Goal: Transaction & Acquisition: Purchase product/service

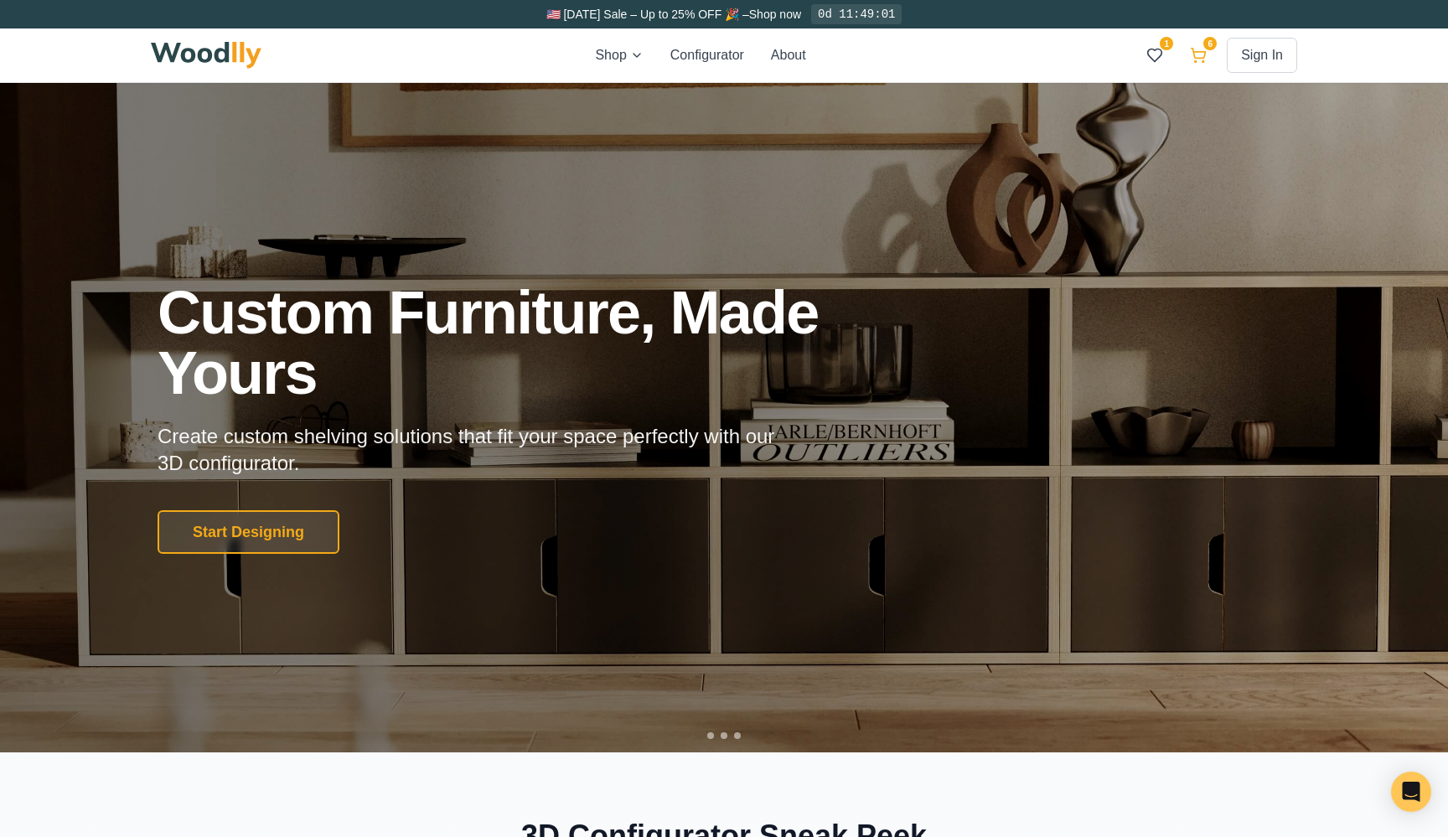
click at [1204, 53] on icon at bounding box center [1198, 55] width 17 height 17
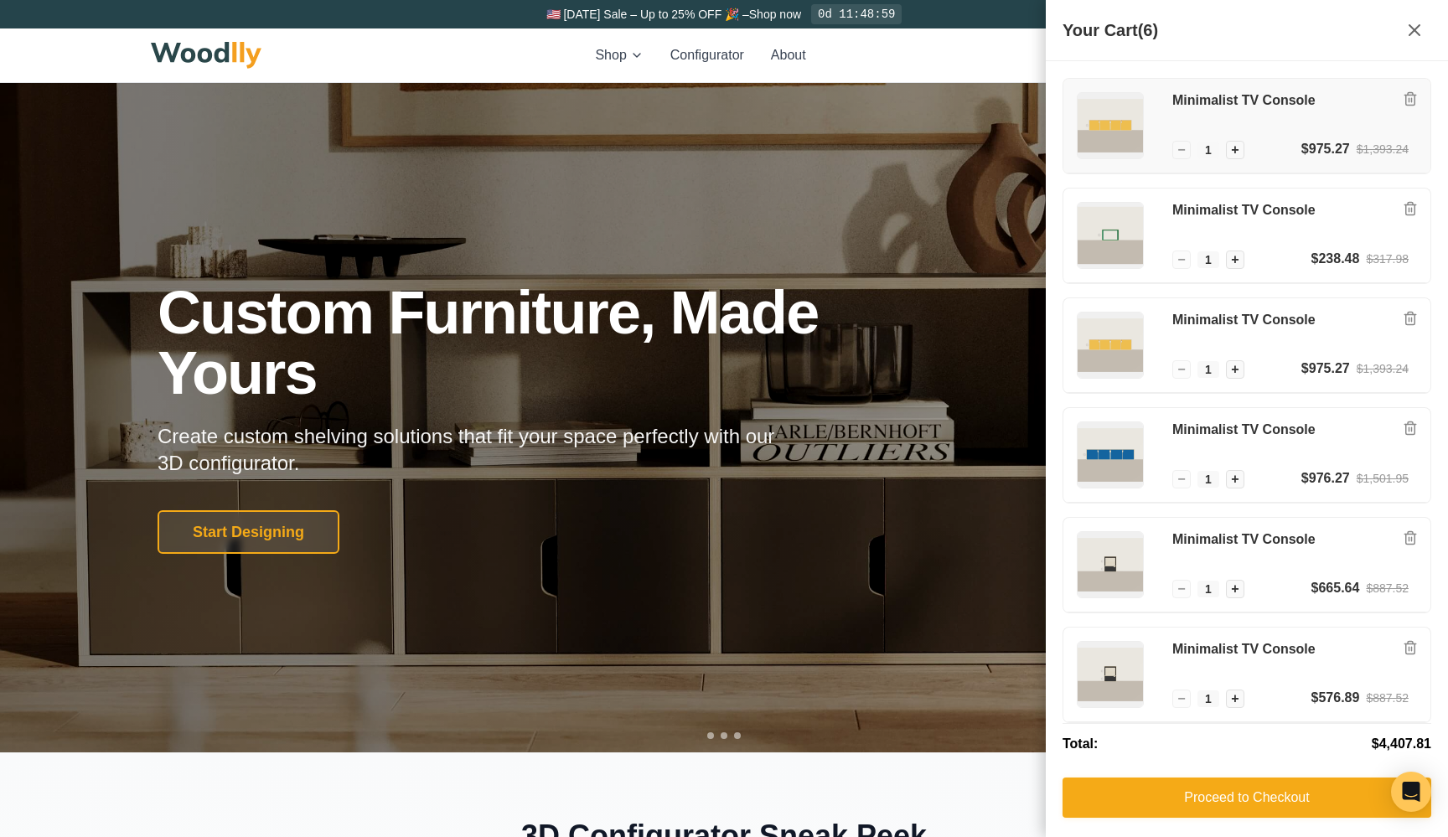
click at [1243, 111] on div "Minimalist TV Console" at bounding box center [1290, 115] width 236 height 47
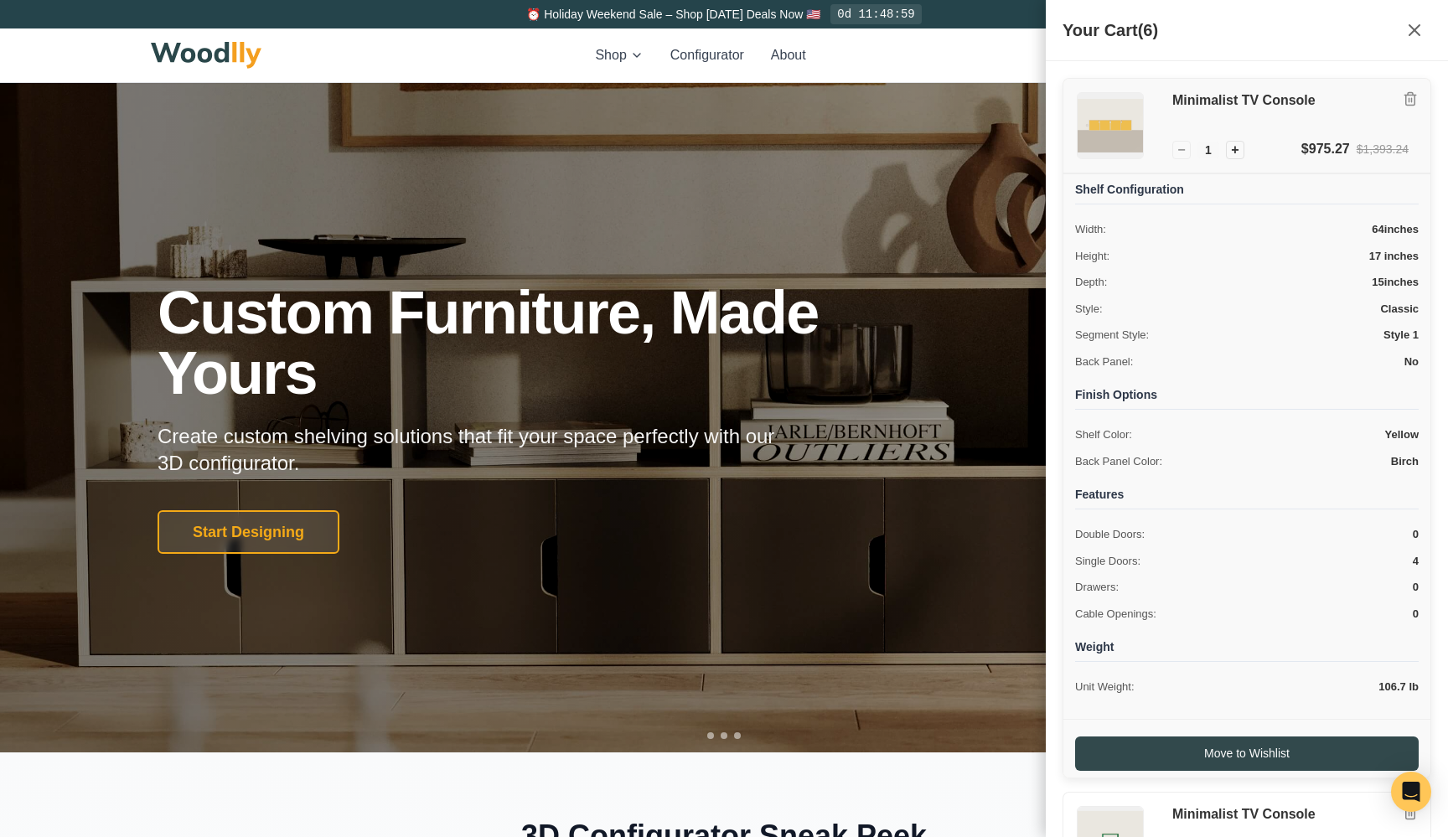
click at [1243, 111] on div "Minimalist TV Console" at bounding box center [1290, 115] width 236 height 47
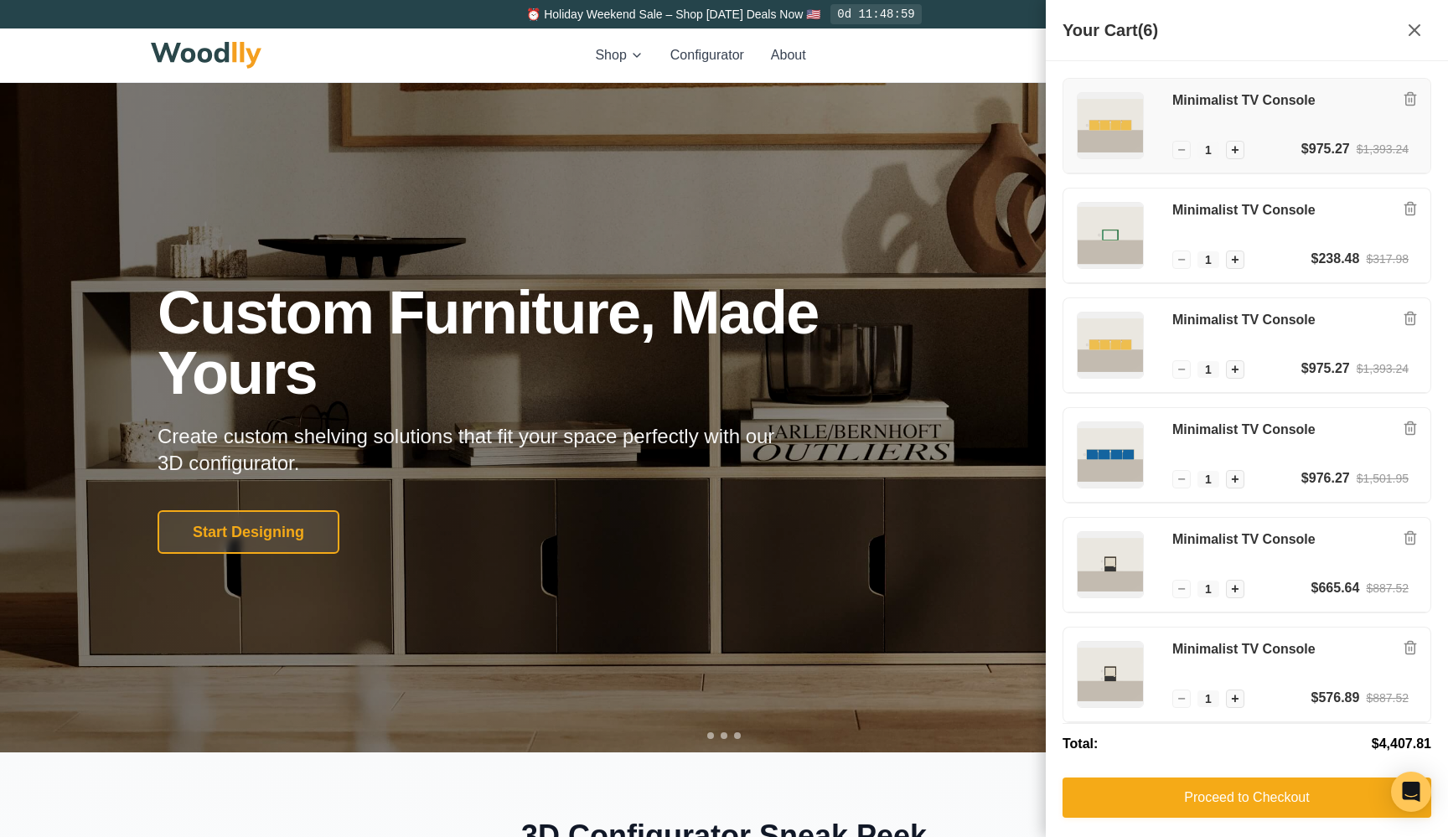
click at [1243, 115] on div "Minimalist TV Console" at bounding box center [1290, 115] width 236 height 47
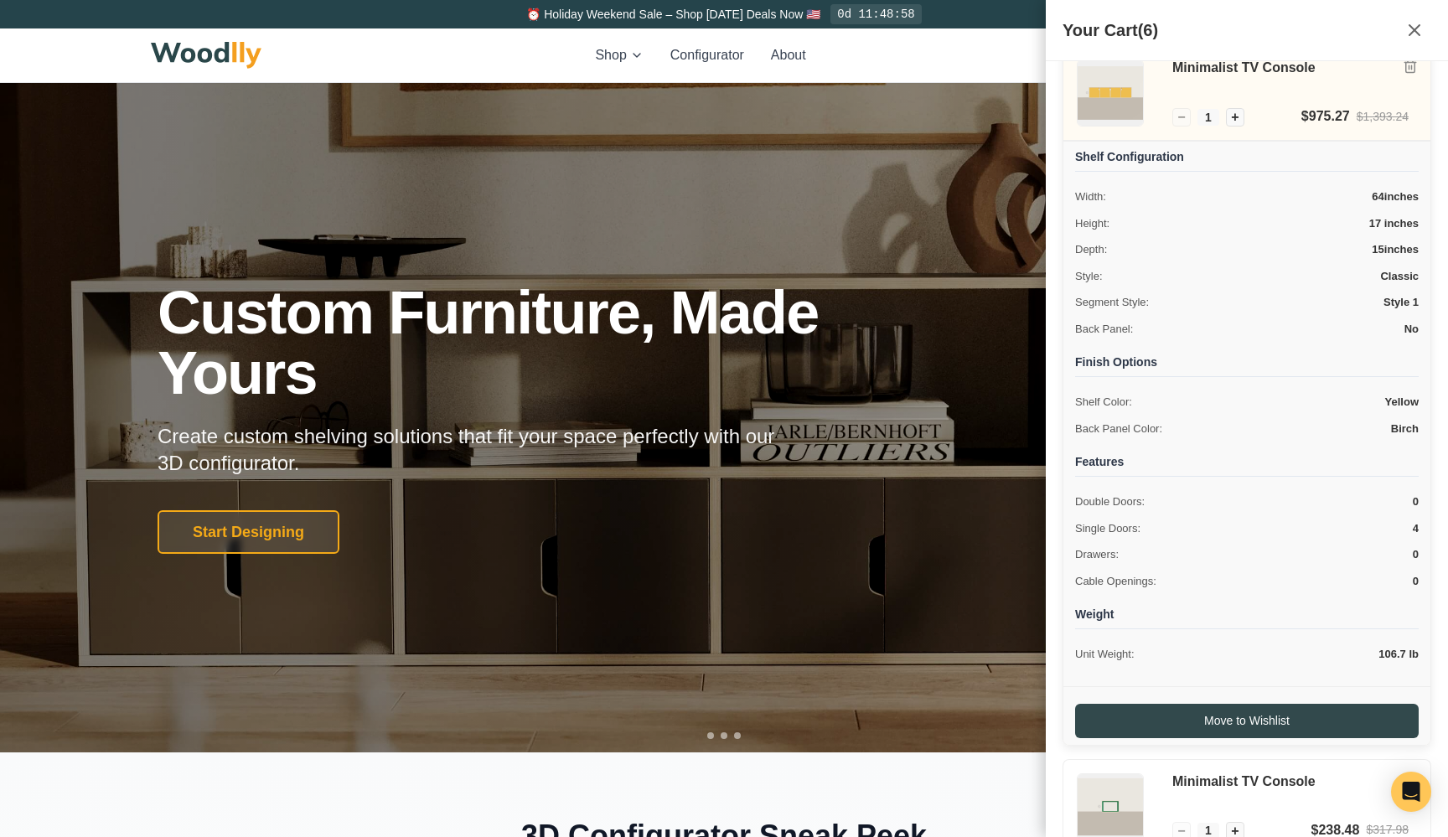
scroll to position [56, 0]
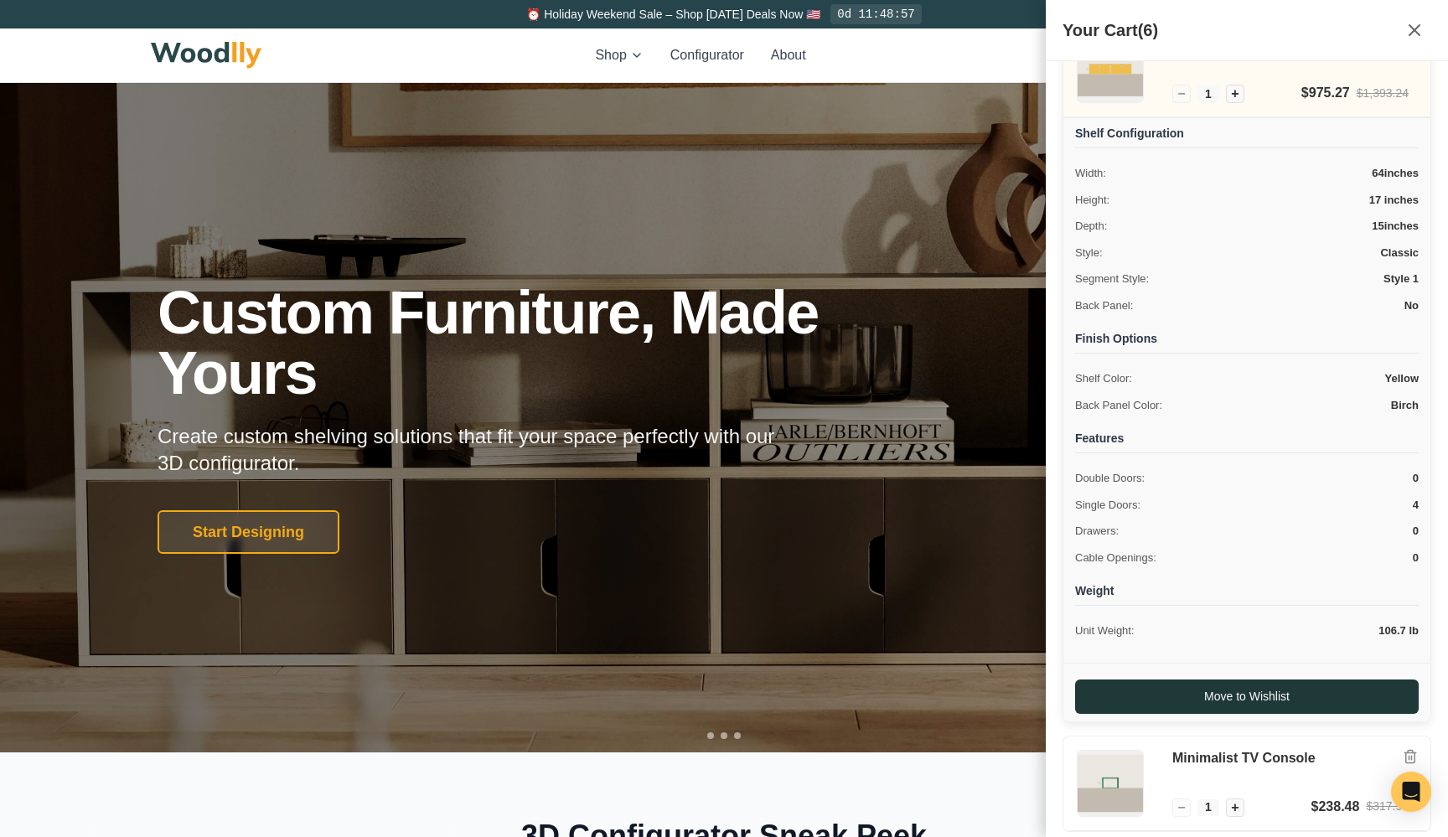
click at [1147, 685] on button "Move to Wishlist" at bounding box center [1246, 696] width 343 height 34
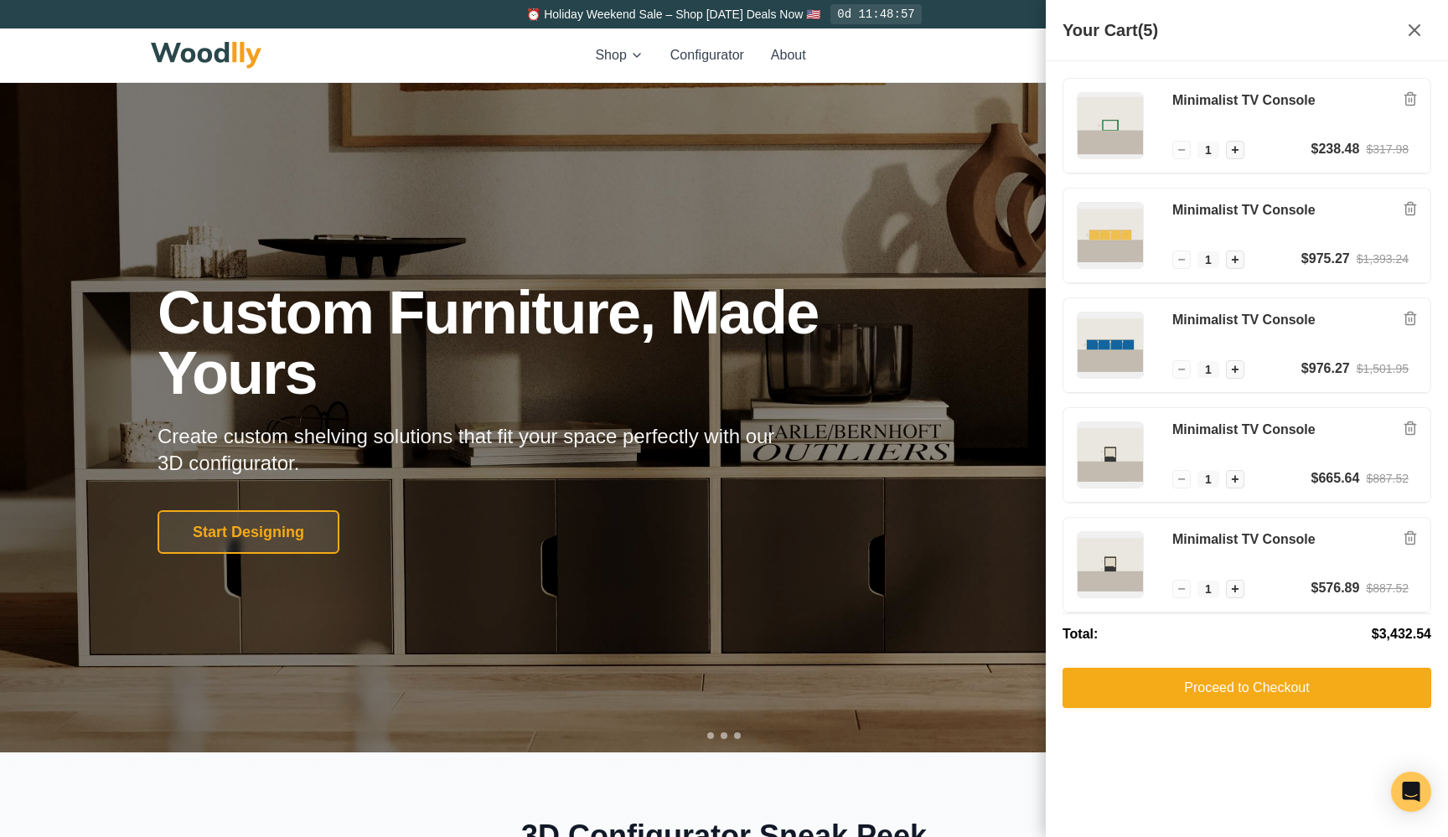
scroll to position [0, 0]
click at [1001, 45] on div "Shop Configurator About 2 5 Sign In 2 5" at bounding box center [724, 55] width 1146 height 54
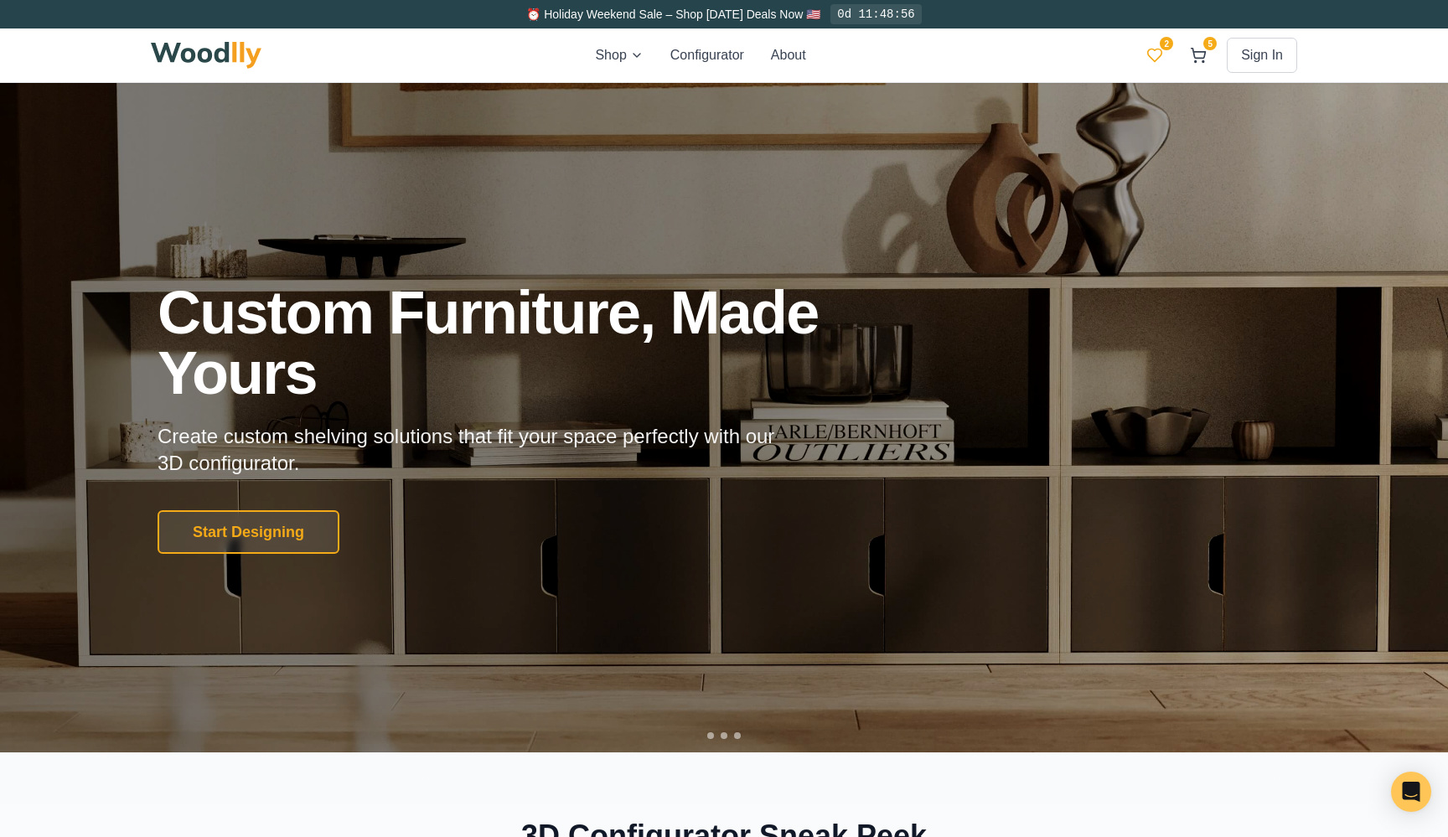
click at [1155, 52] on icon at bounding box center [1154, 55] width 17 height 17
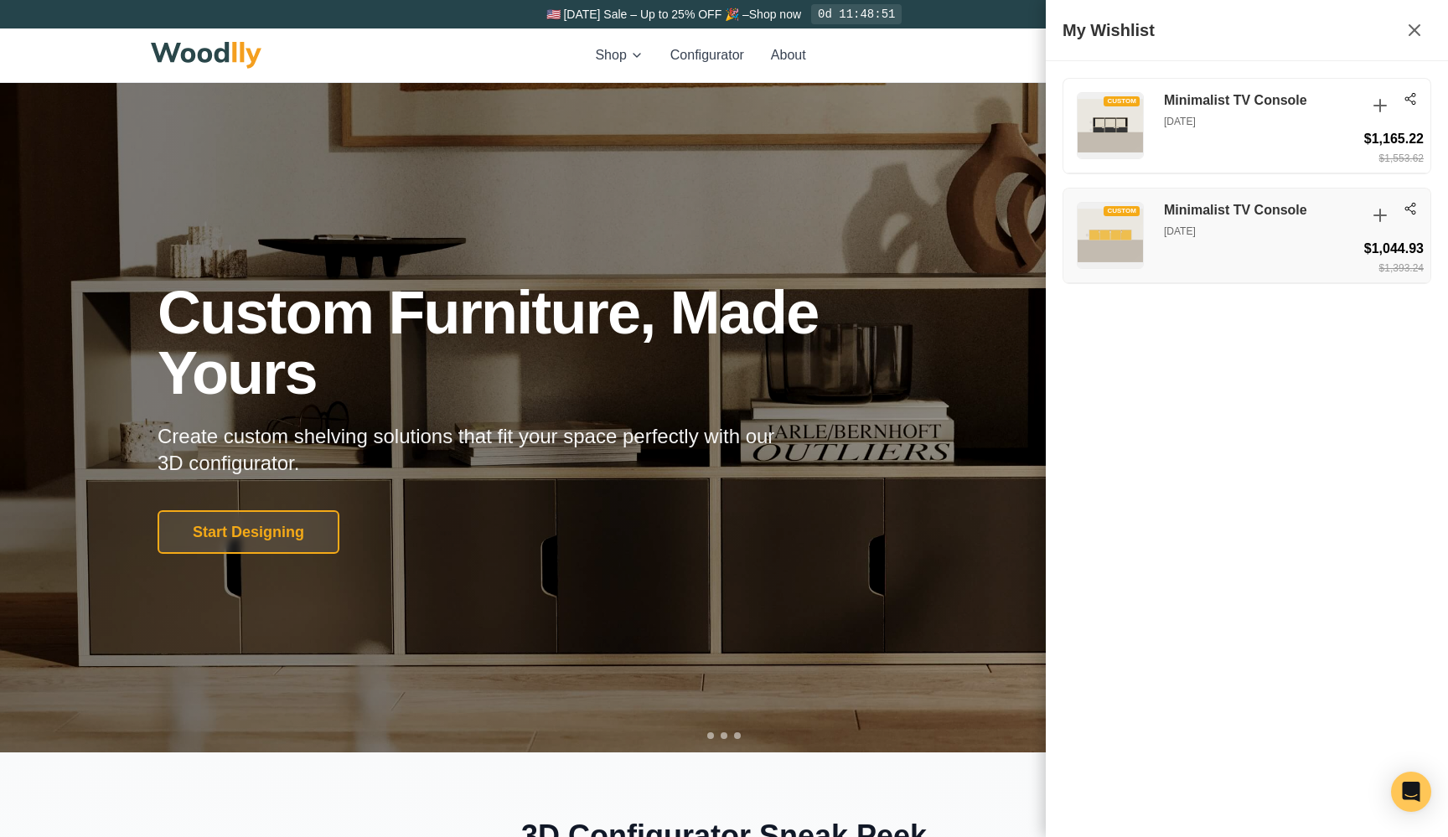
click at [1204, 229] on p "Sep 3, 2025" at bounding box center [1260, 231] width 193 height 15
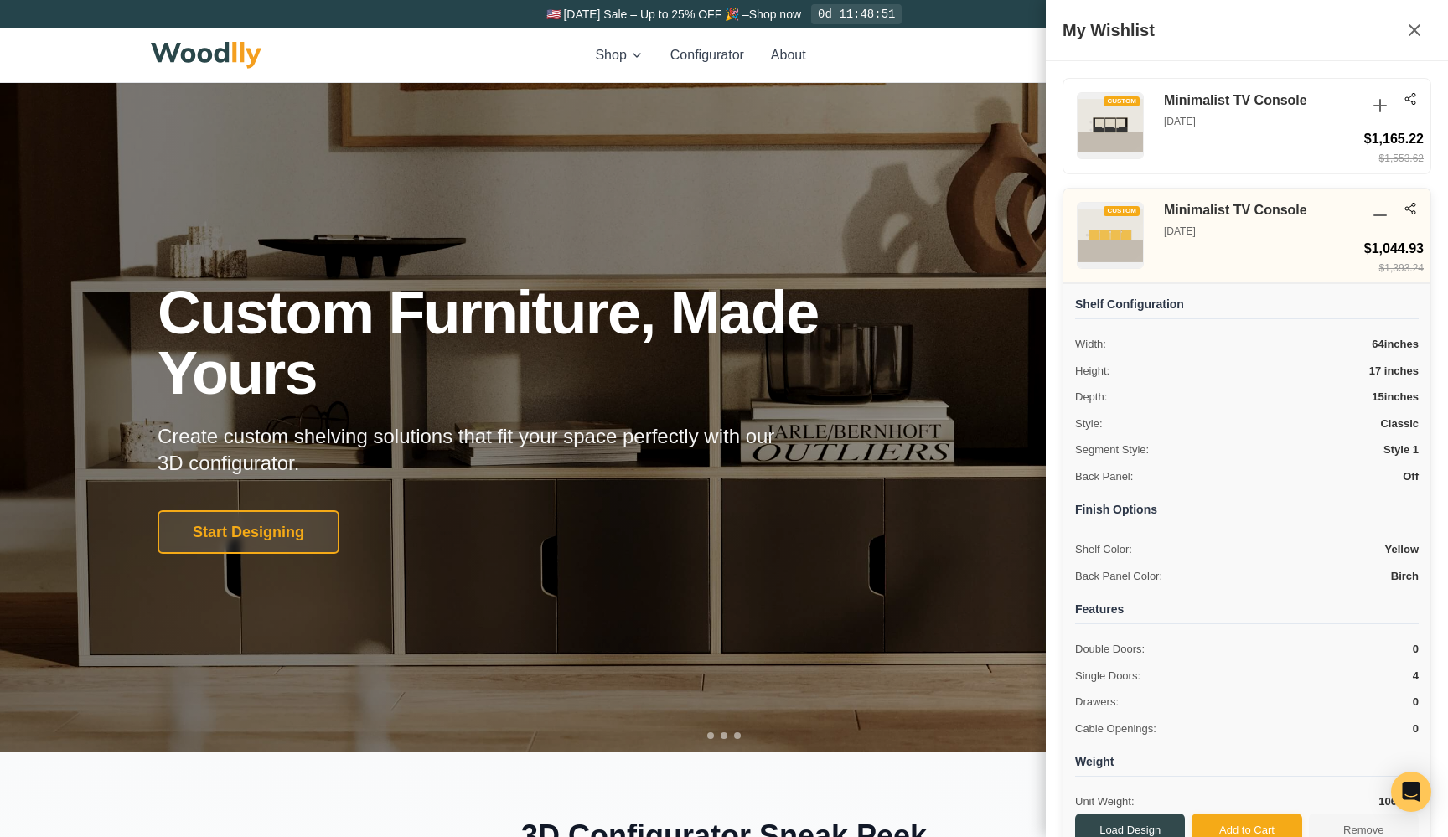
scroll to position [33, 0]
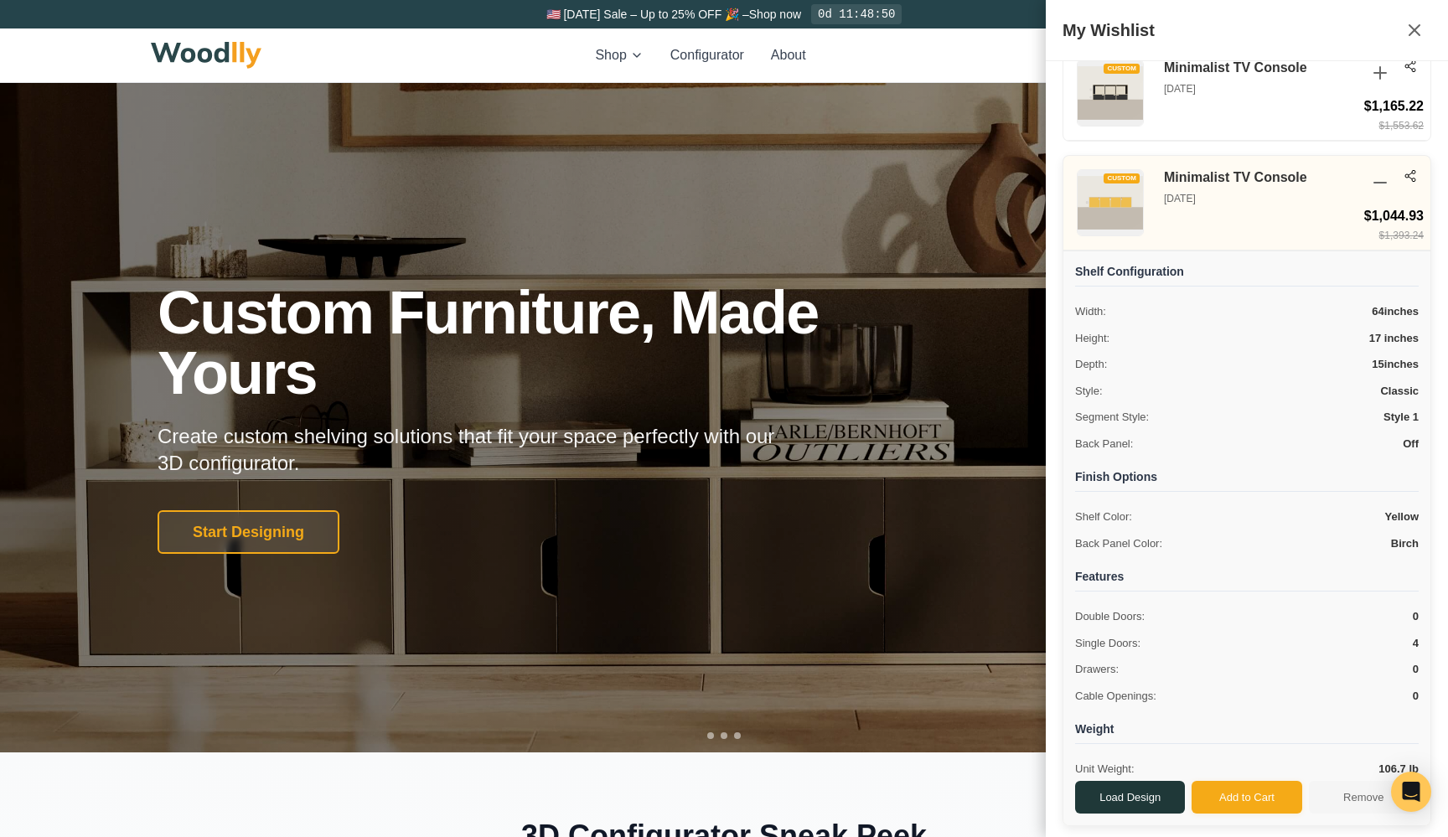
click at [1138, 792] on button "Load Design" at bounding box center [1130, 798] width 110 height 34
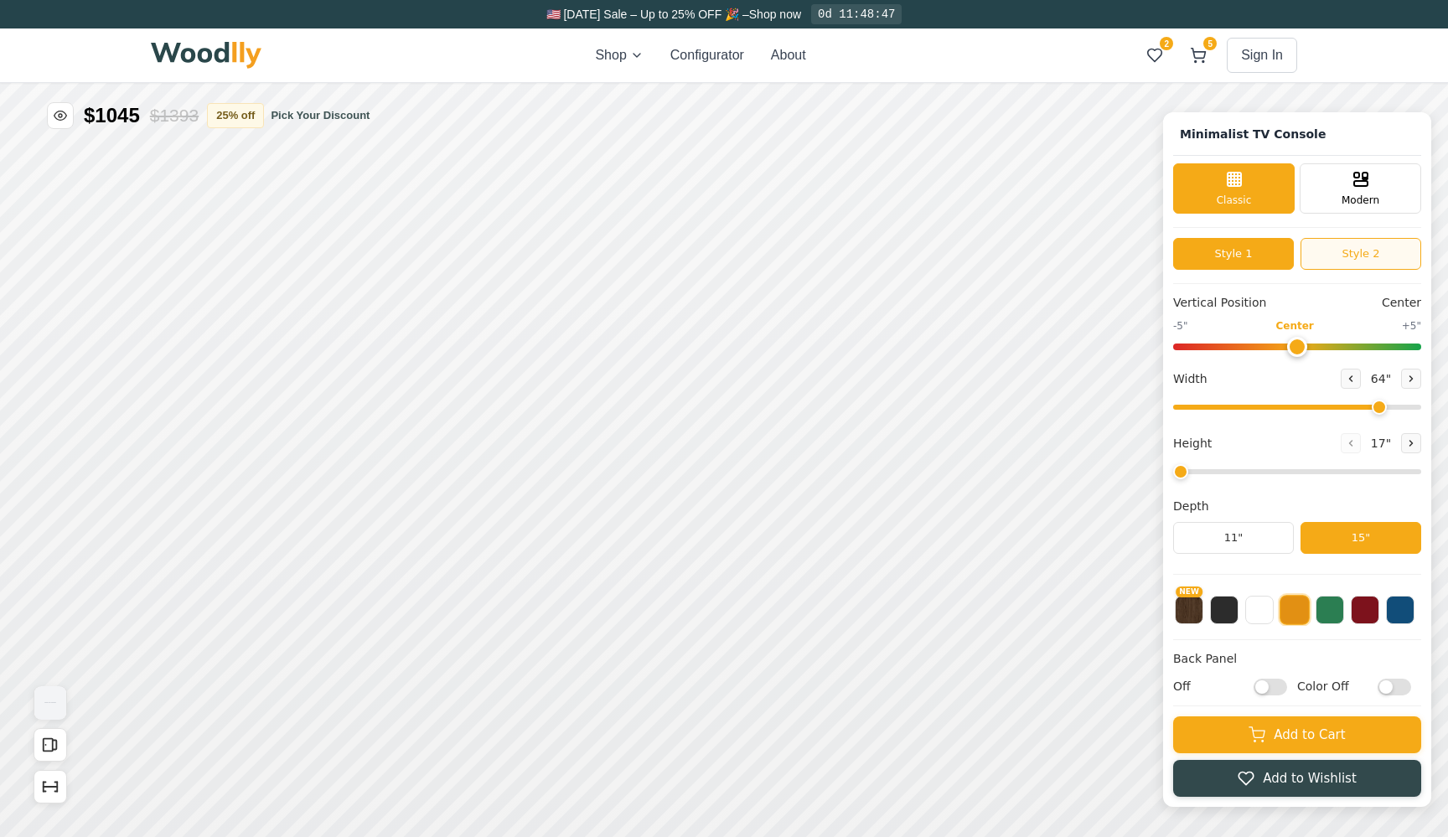
click at [1322, 262] on button "Style 2" at bounding box center [1360, 254] width 121 height 32
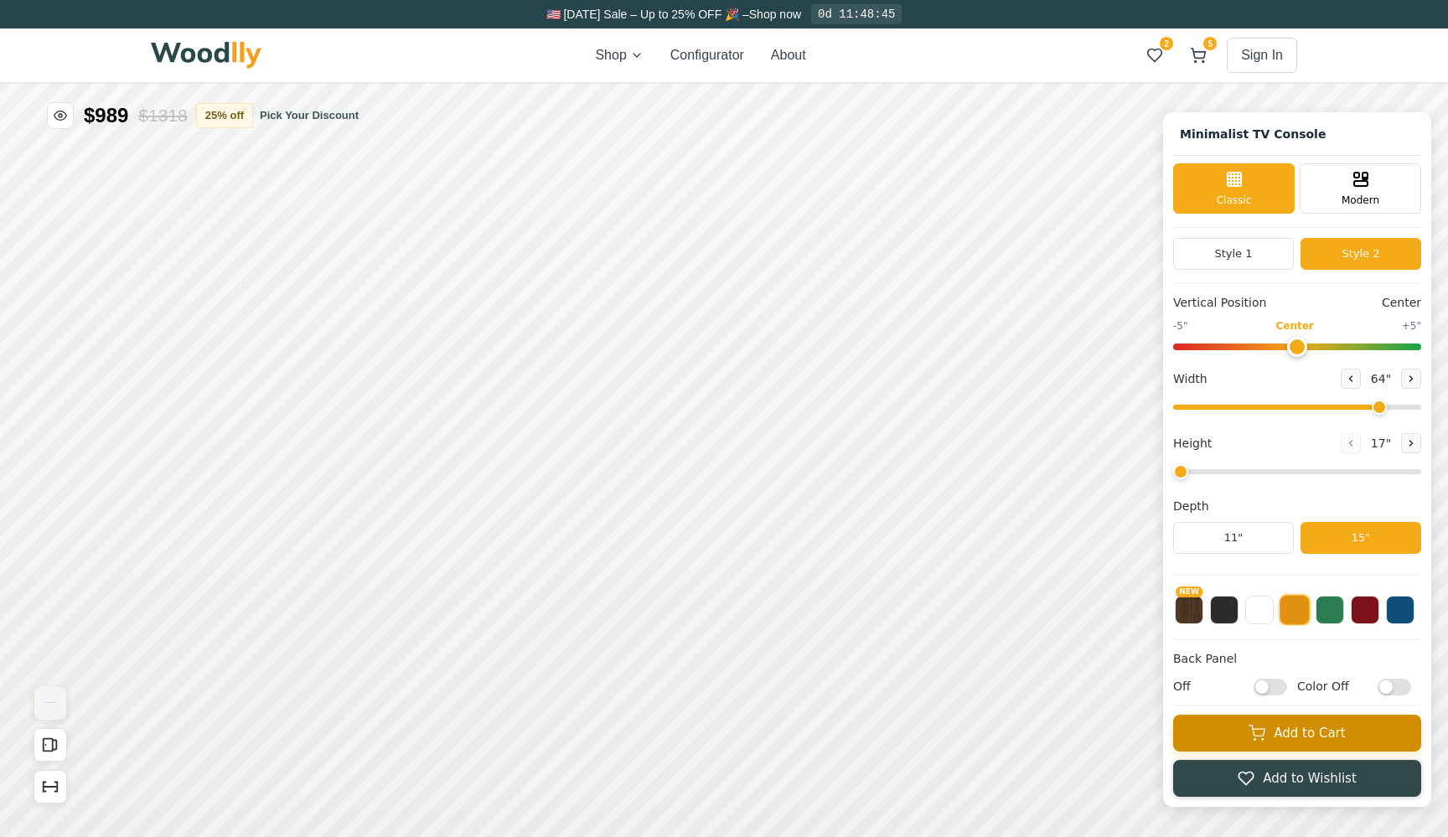
click at [1224, 727] on button "Add to Cart" at bounding box center [1297, 733] width 248 height 37
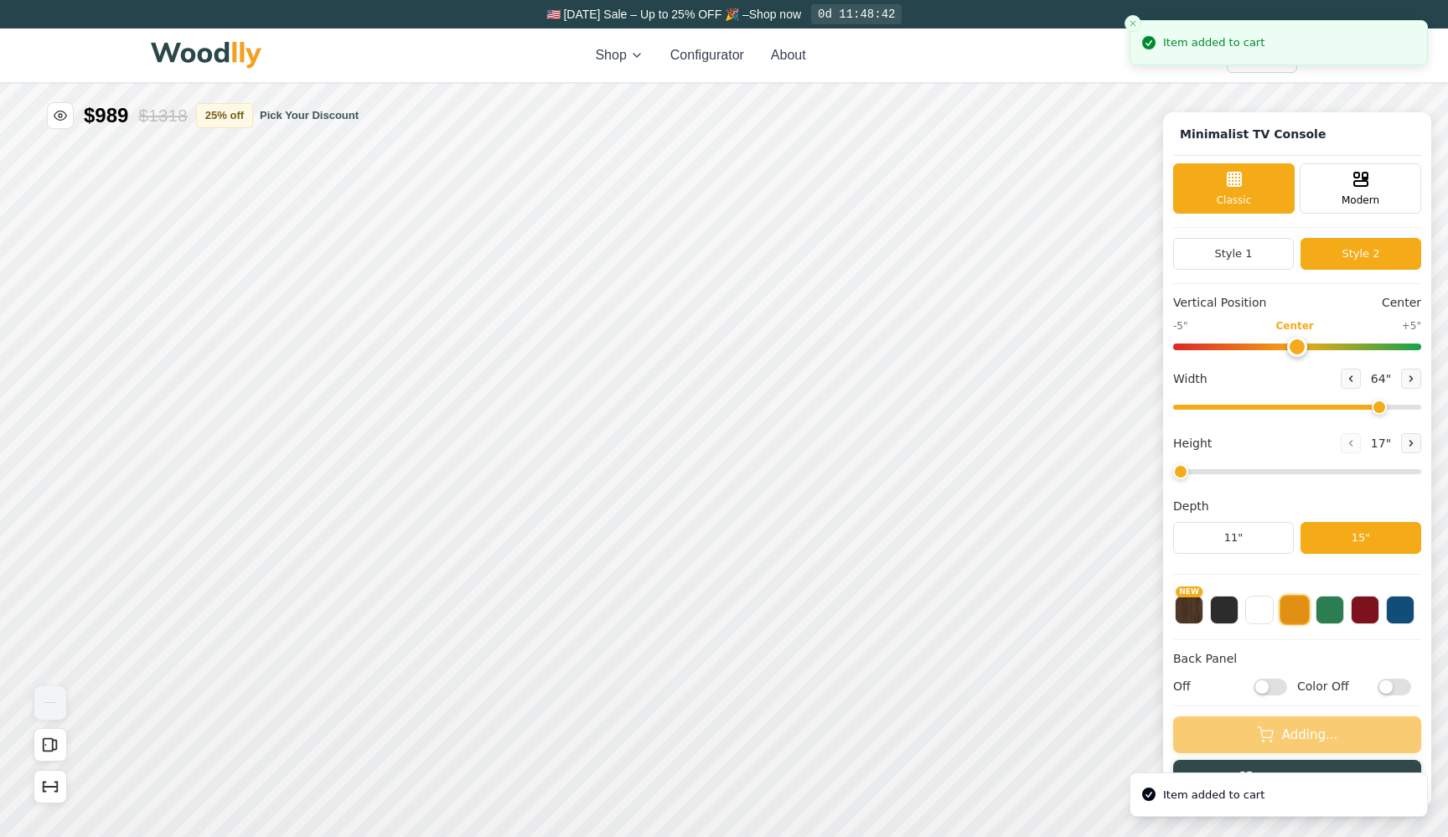
click at [1199, 68] on button "6" at bounding box center [1198, 55] width 30 height 30
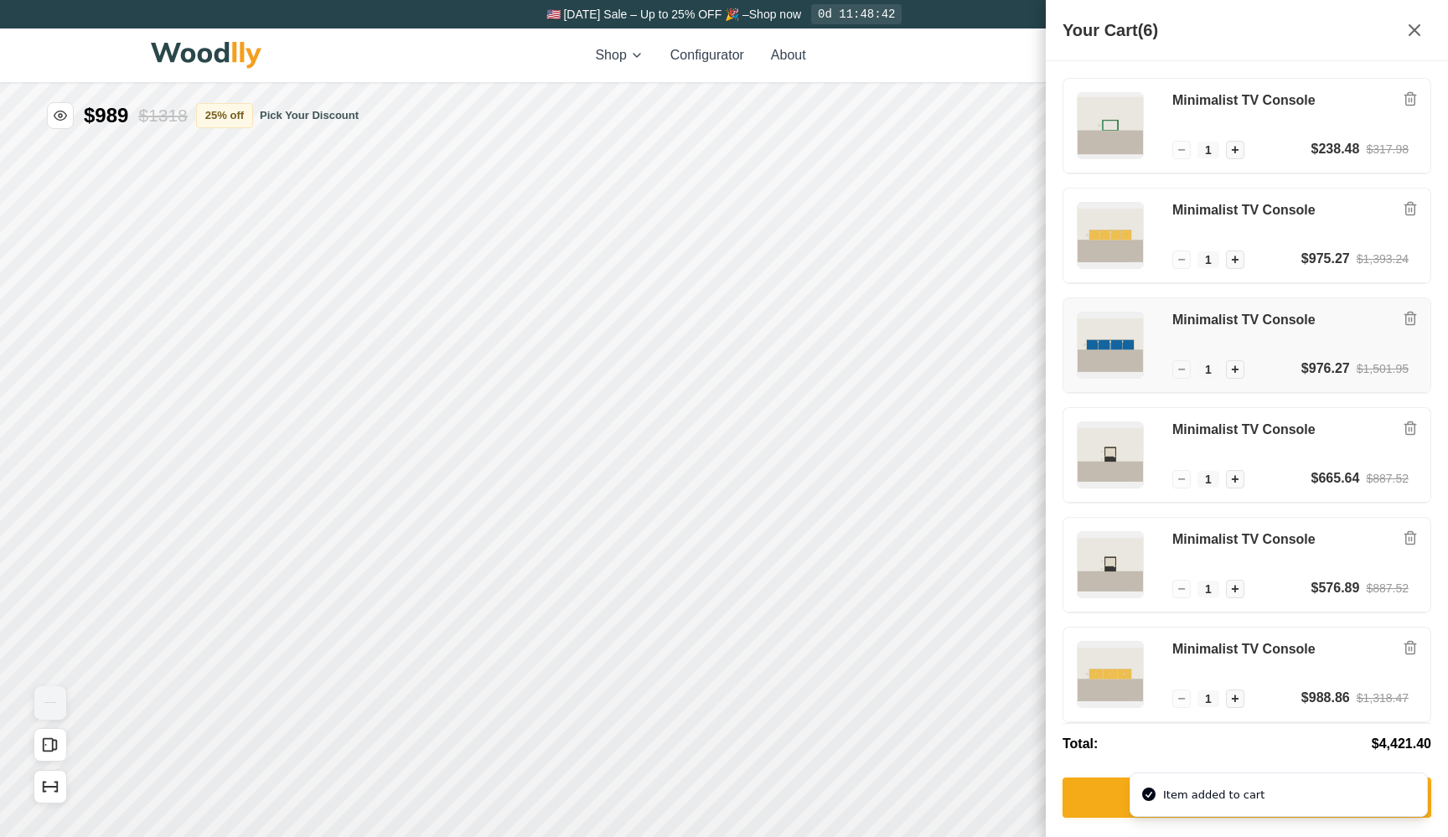
scroll to position [4, 0]
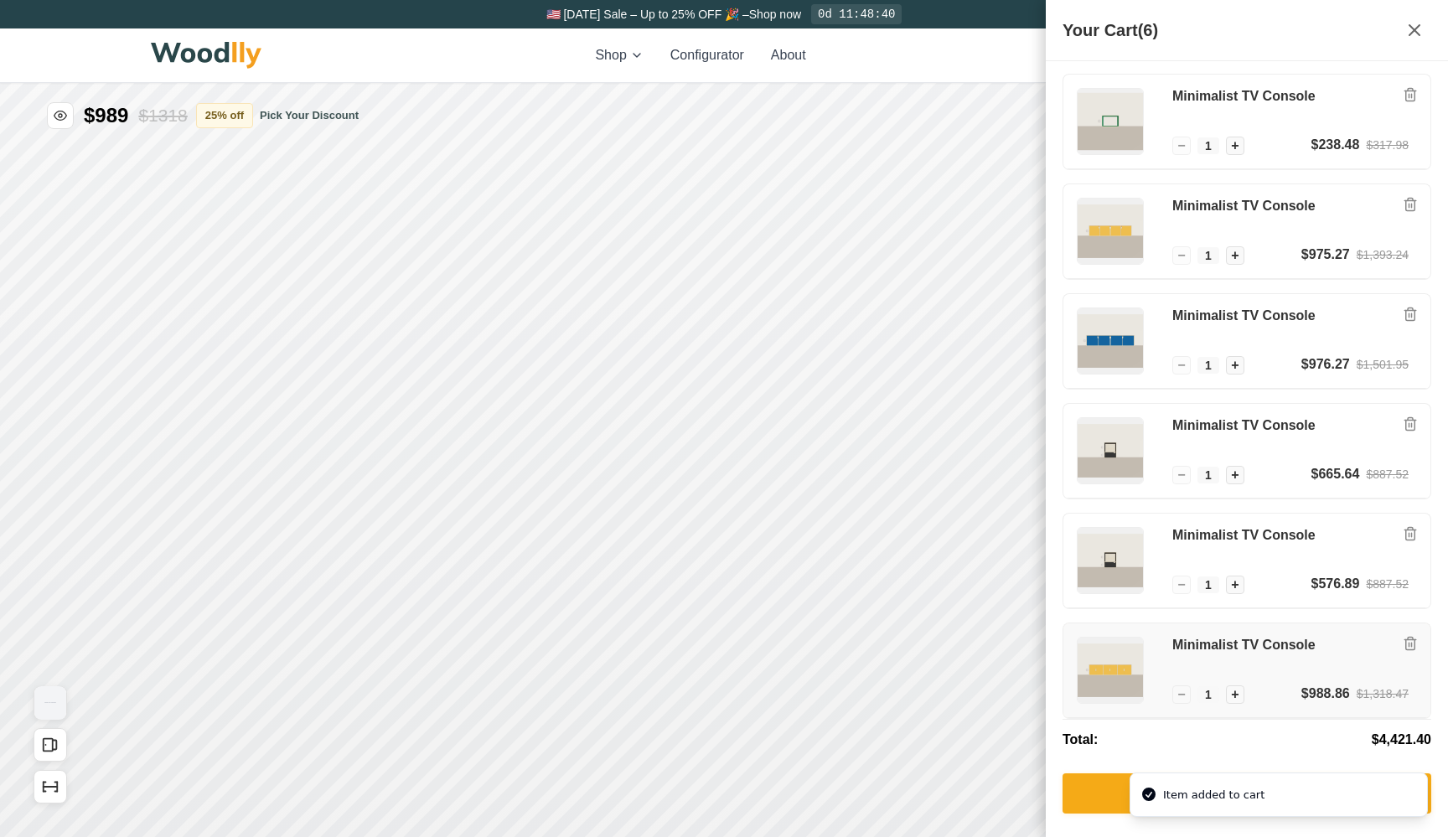
click at [1231, 664] on div "Minimalist TV Console" at bounding box center [1290, 660] width 236 height 47
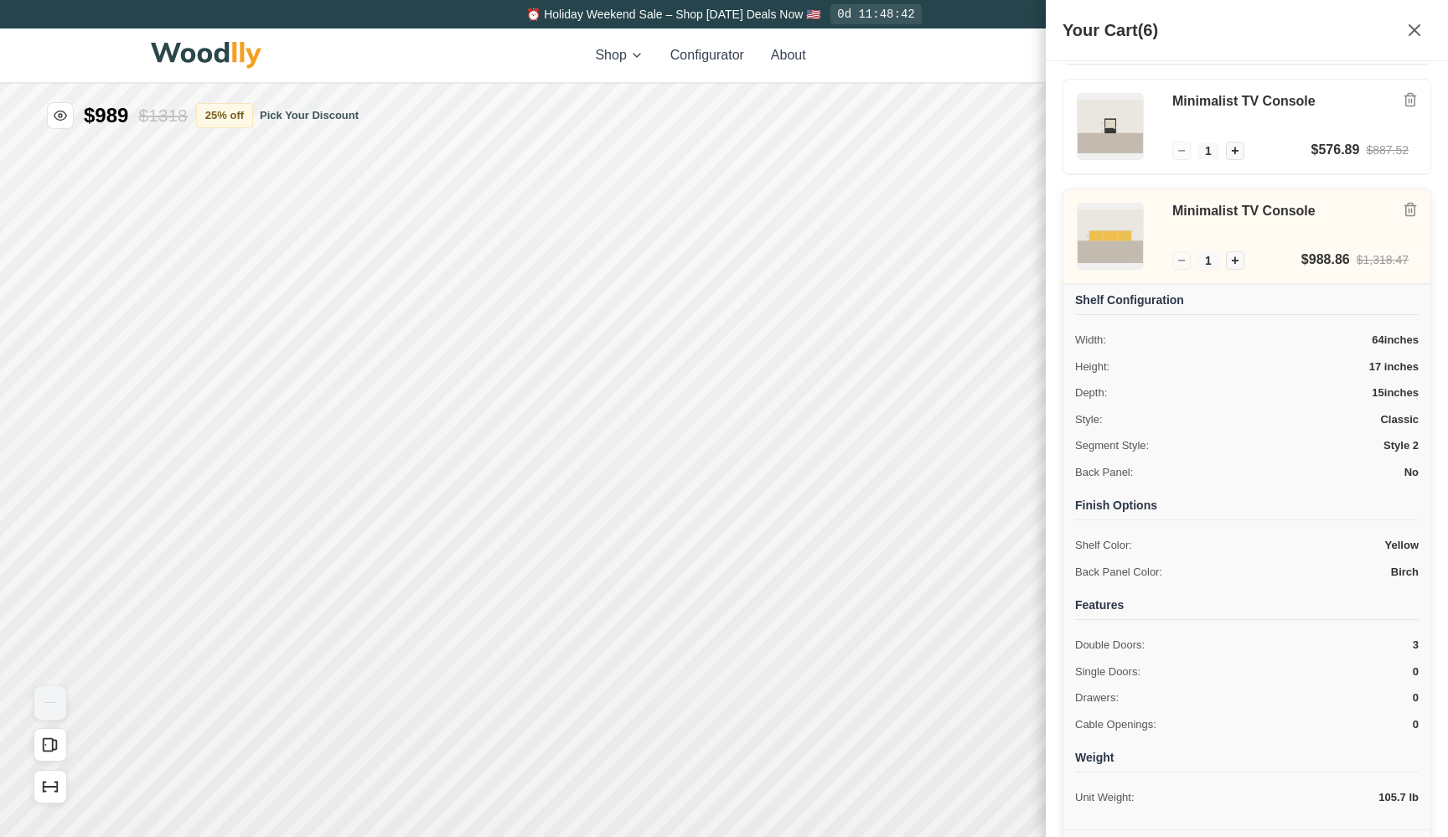
scroll to position [454, 0]
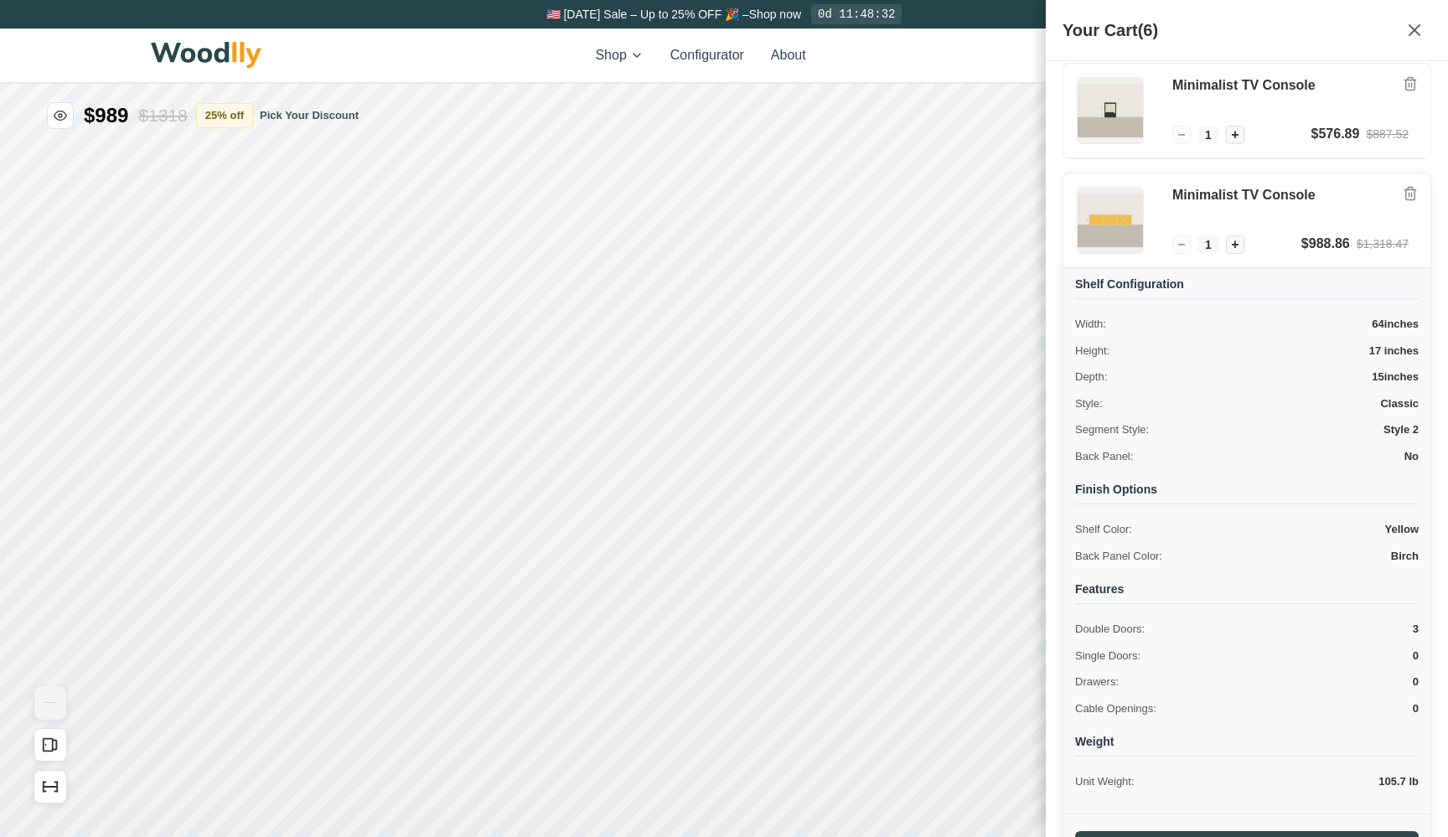
click at [899, 61] on div "Shop Configurator About 2 6 Sign In 2 6" at bounding box center [724, 55] width 1146 height 54
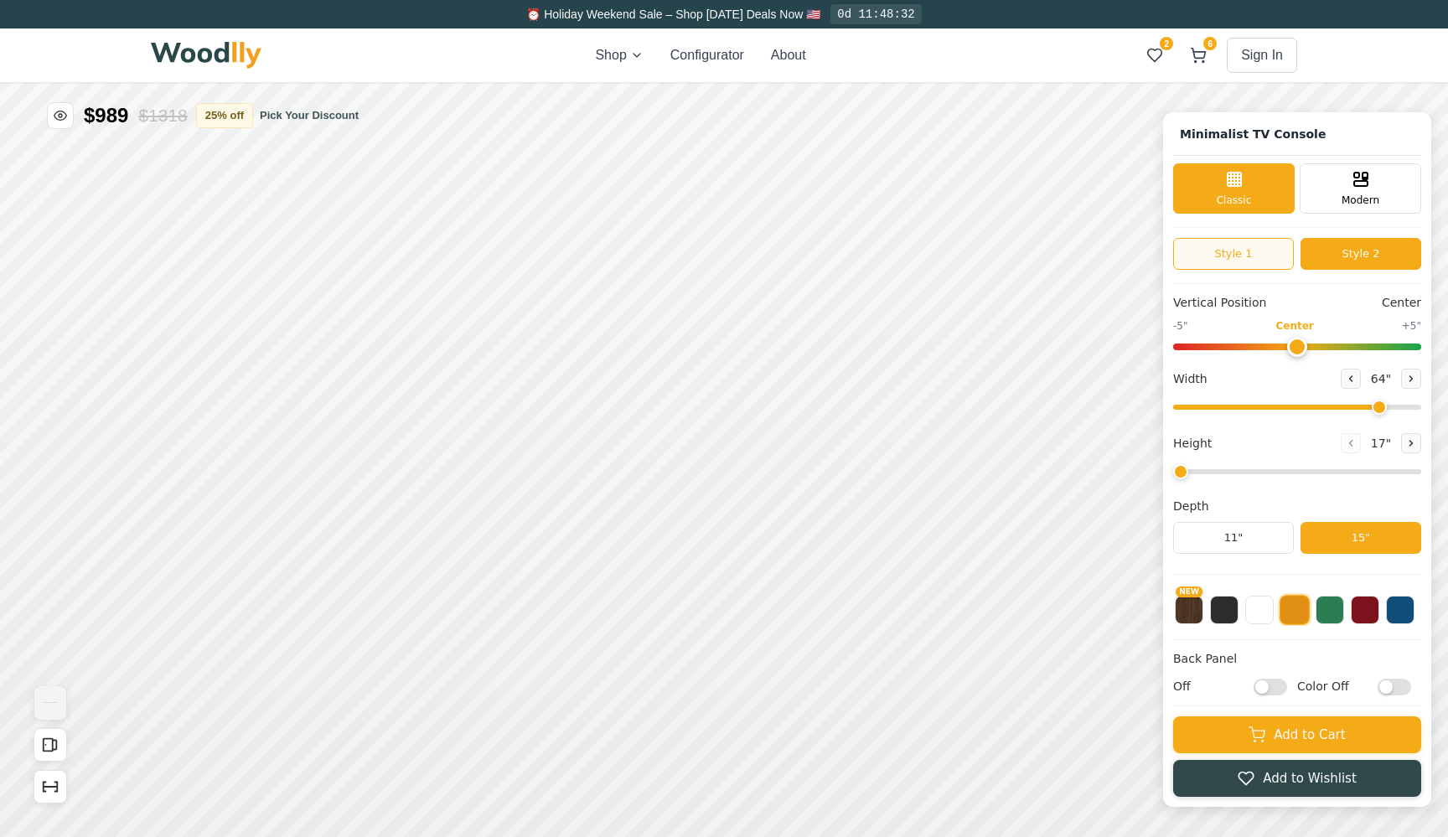
click at [1237, 250] on button "Style 1" at bounding box center [1233, 254] width 121 height 32
click at [1358, 252] on button "Style 2" at bounding box center [1360, 254] width 121 height 32
click at [297, 116] on button "Pick Your Discount" at bounding box center [309, 115] width 99 height 17
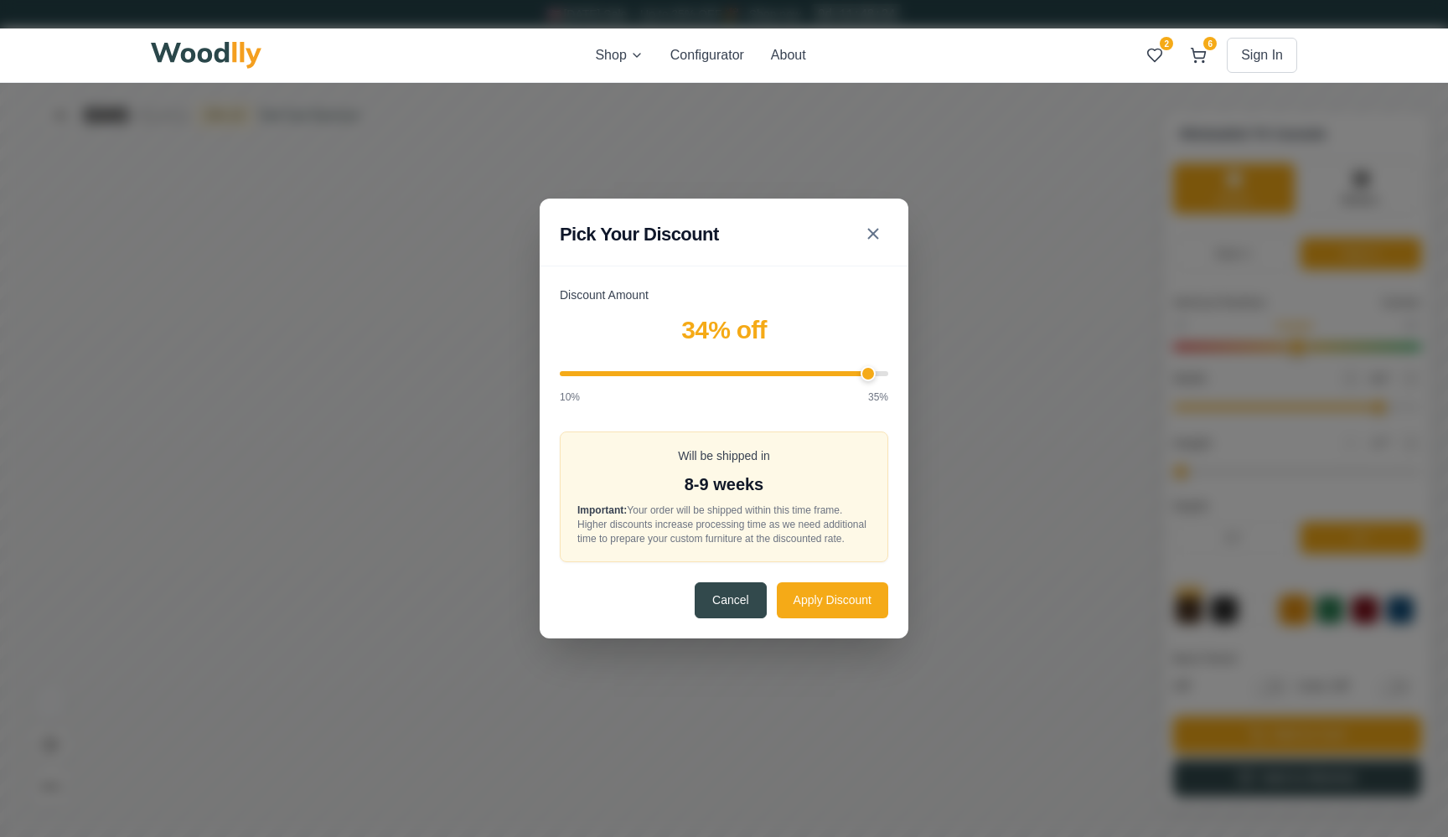
drag, startPoint x: 767, startPoint y: 367, endPoint x: 868, endPoint y: 369, distance: 100.6
click at [868, 371] on input "Discount Amount" at bounding box center [724, 373] width 328 height 5
drag, startPoint x: 868, startPoint y: 369, endPoint x: 890, endPoint y: 369, distance: 21.8
type input "35"
click at [890, 369] on div "Discount Amount 34 % off 10% 35% Will be shipped in 8-9 weeks Important: Your o…" at bounding box center [723, 461] width 369 height 351
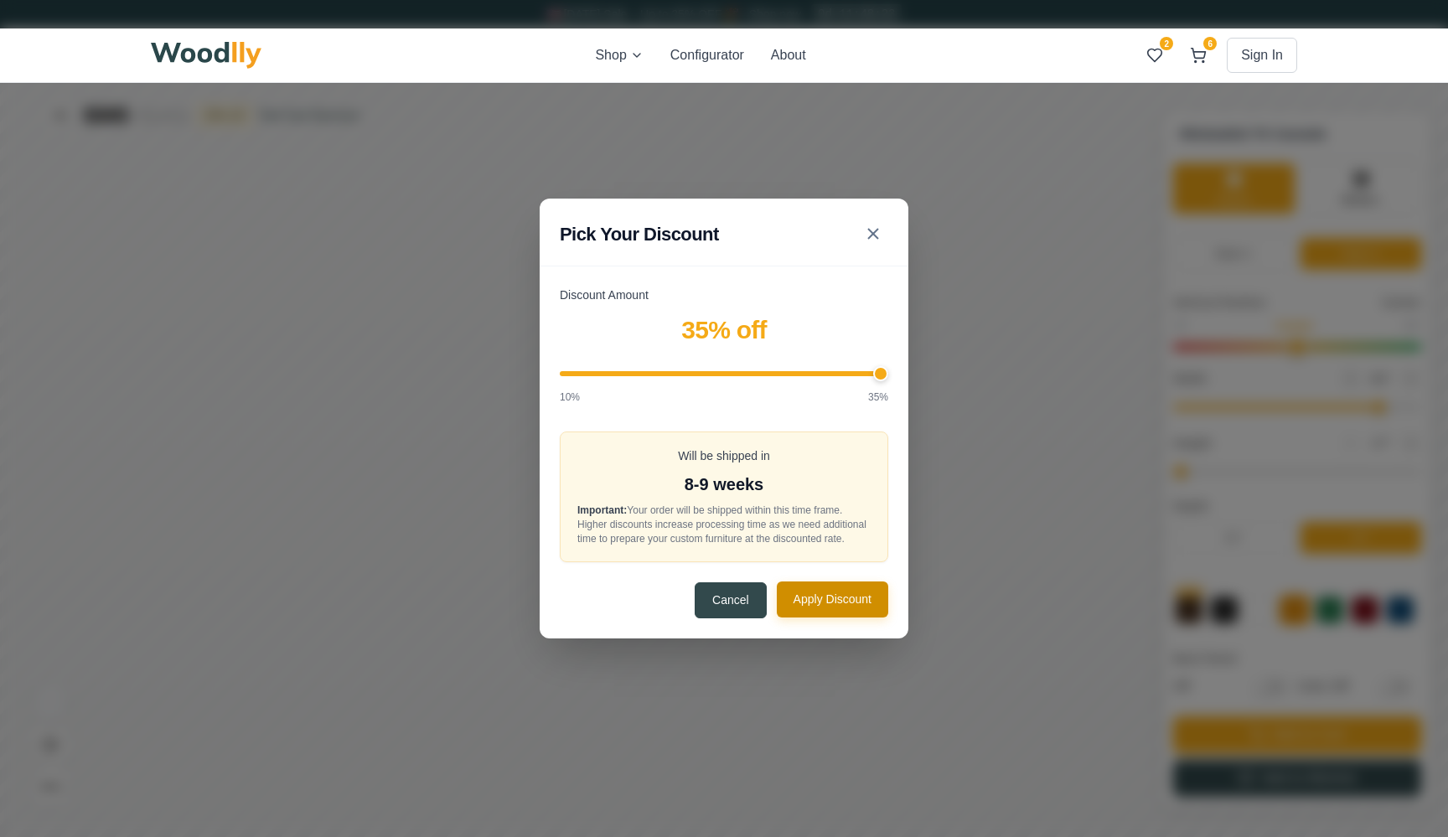
click at [833, 604] on button "Apply Discount" at bounding box center [832, 599] width 111 height 36
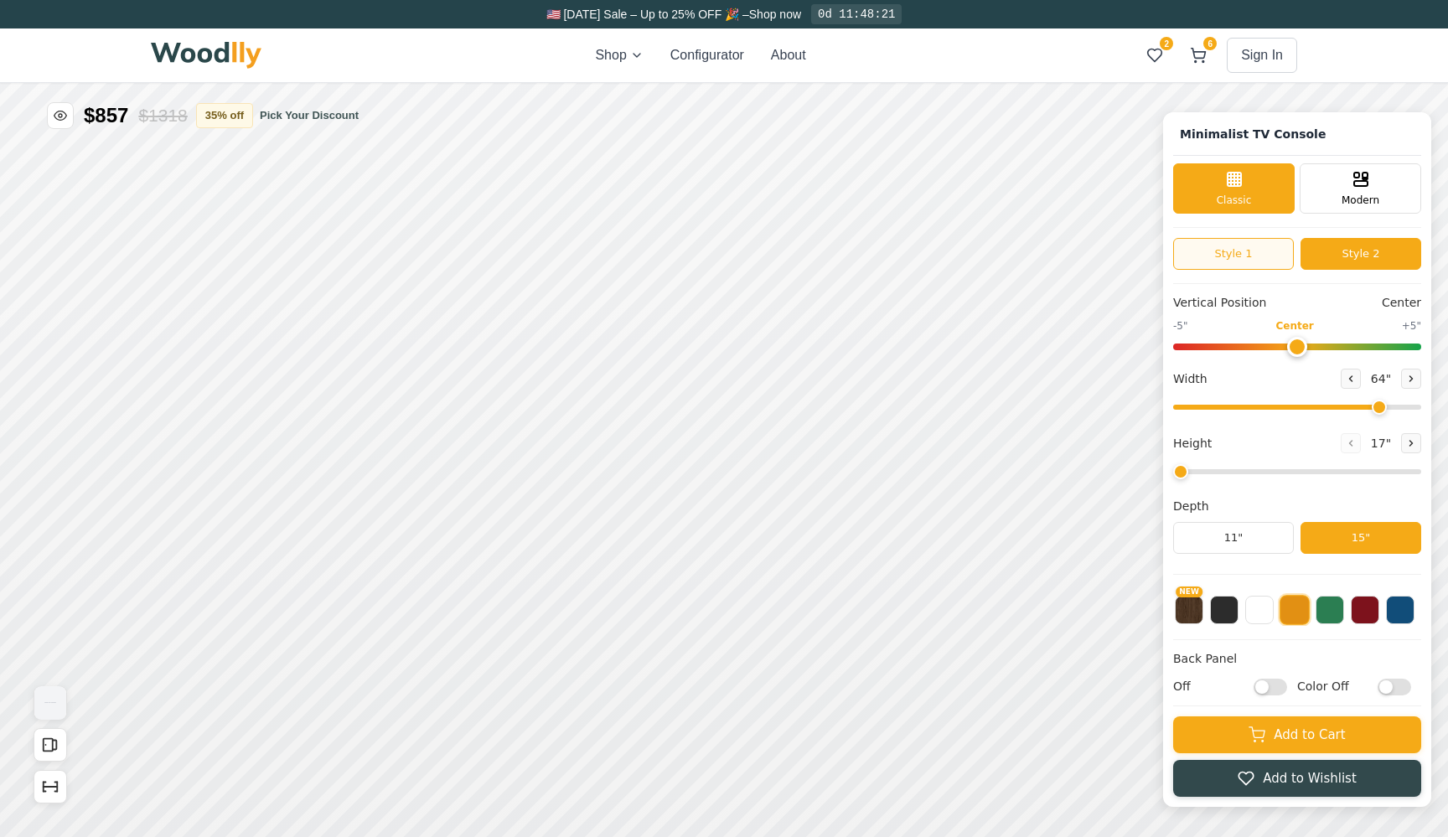
click at [1255, 250] on button "Style 1" at bounding box center [1233, 254] width 121 height 32
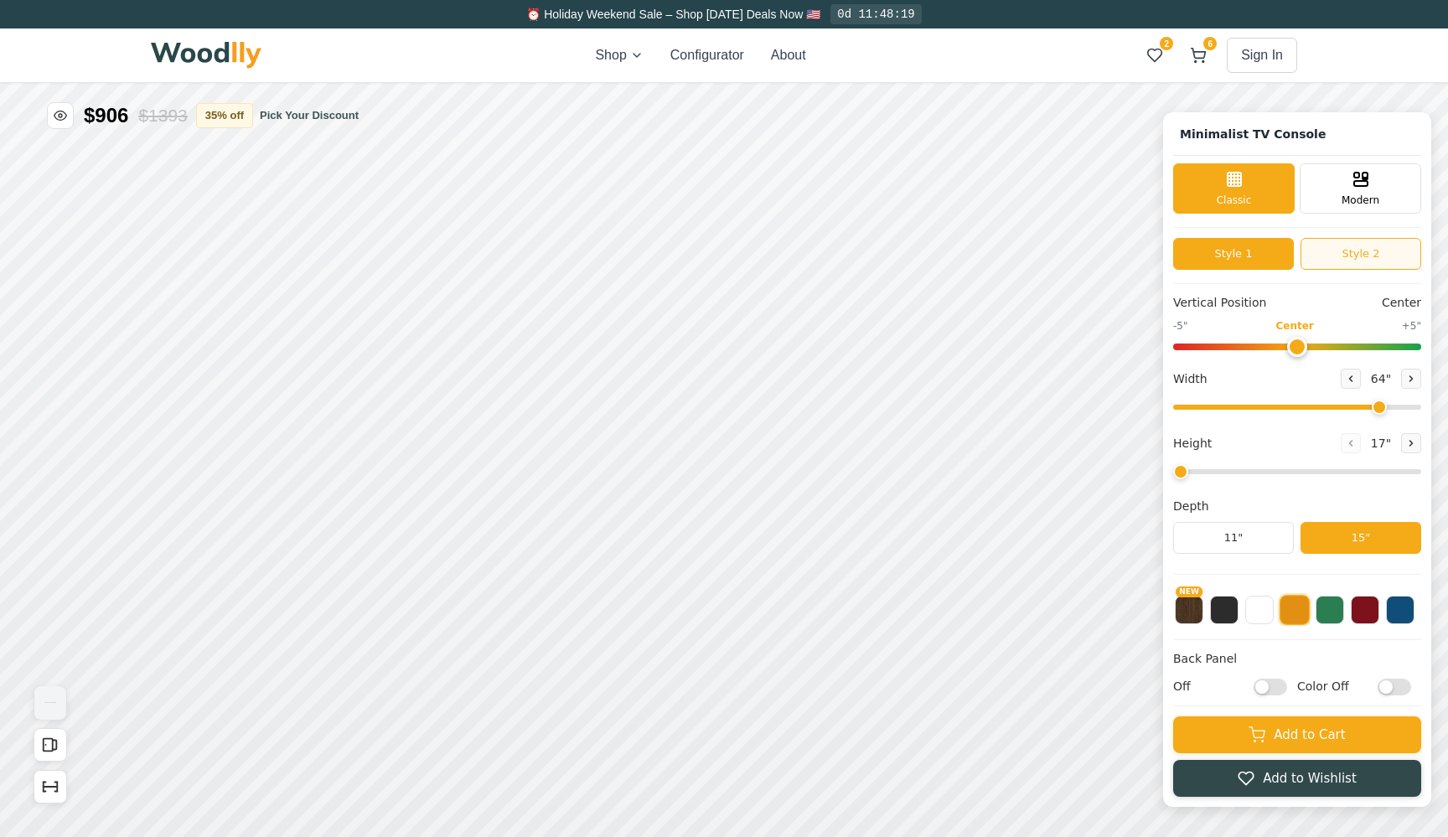
click at [1375, 255] on button "Style 2" at bounding box center [1360, 254] width 121 height 32
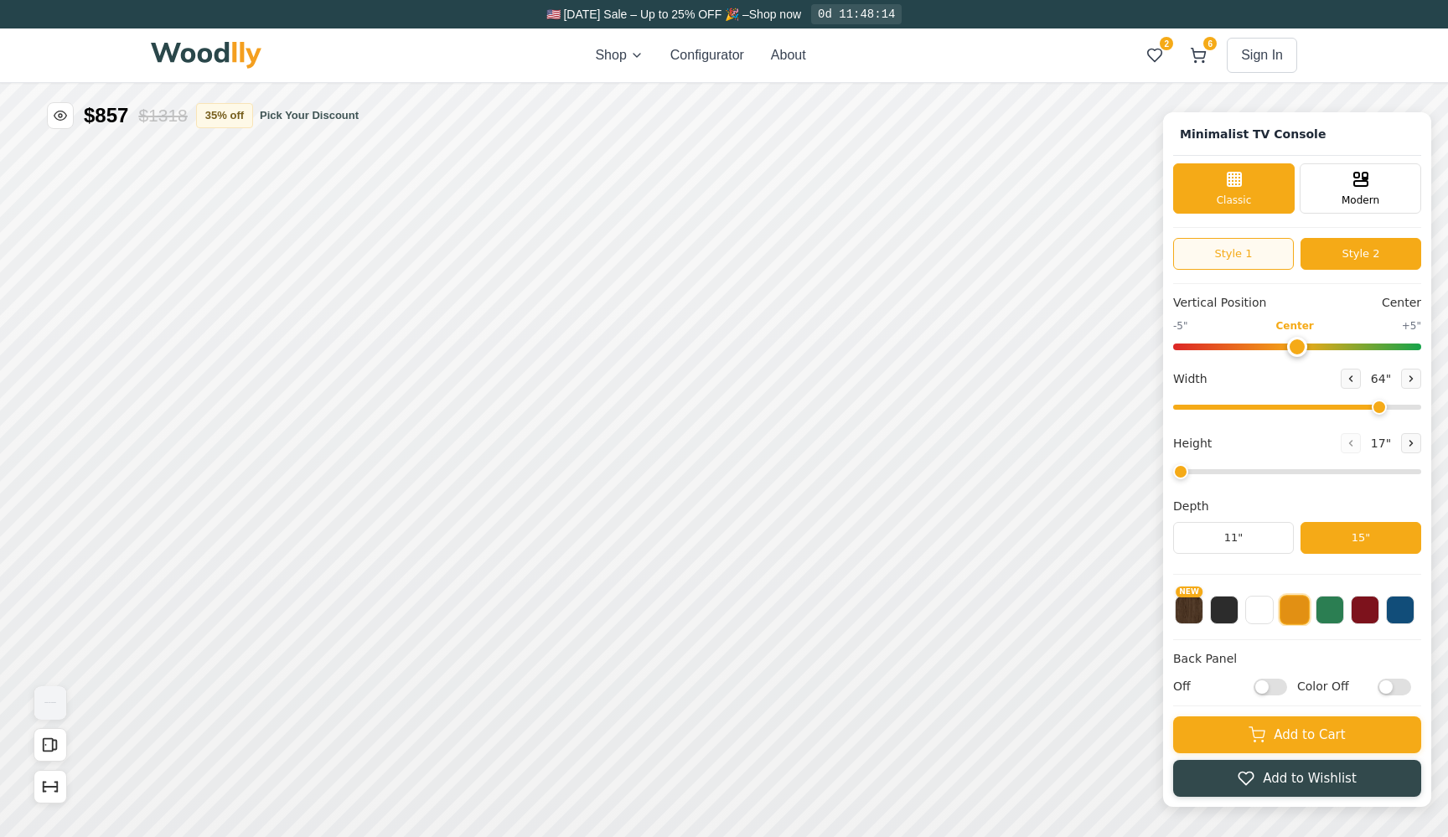
click at [1251, 262] on button "Style 1" at bounding box center [1233, 254] width 121 height 32
click at [1380, 261] on button "Style 2" at bounding box center [1360, 254] width 121 height 32
click at [1267, 257] on button "Style 1" at bounding box center [1233, 254] width 121 height 32
